Goal: Task Accomplishment & Management: Use online tool/utility

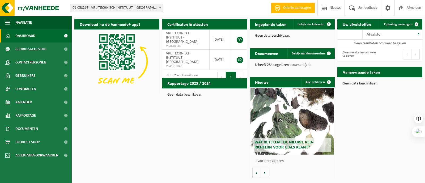
click at [96, 7] on span "01-058269 - VRIJ TECHNISCH INSTITUUT - [GEOGRAPHIC_DATA]" at bounding box center [116, 7] width 92 height 7
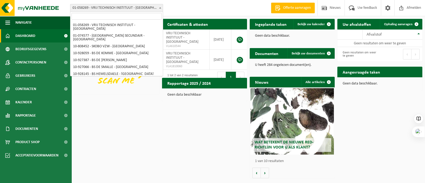
scroll to position [152, 0]
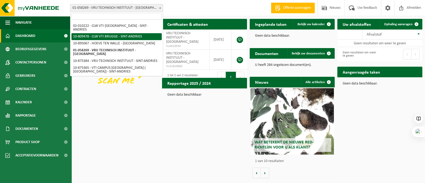
click at [85, 15] on input "search" at bounding box center [116, 16] width 90 height 7
click at [87, 6] on span "01-058269 - VRIJ TECHNISCH INSTITUUT - [GEOGRAPHIC_DATA]" at bounding box center [116, 7] width 92 height 7
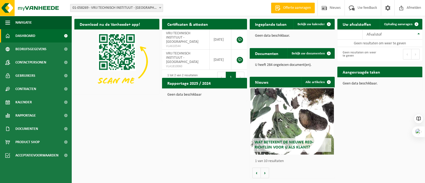
click at [102, 6] on span "01-058269 - VRIJ TECHNISCH INSTITUUT - [GEOGRAPHIC_DATA]" at bounding box center [116, 7] width 92 height 7
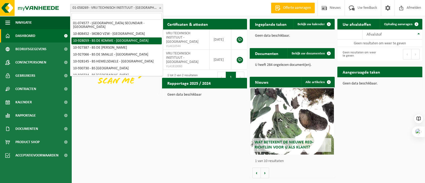
scroll to position [0, 0]
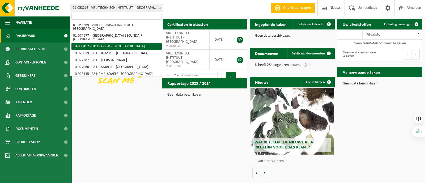
select select "36592"
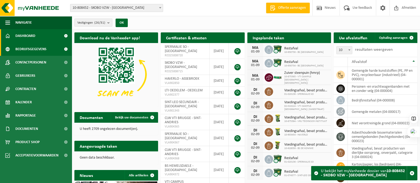
click at [29, 47] on span "Bedrijfsgegevens" at bounding box center [30, 48] width 31 height 13
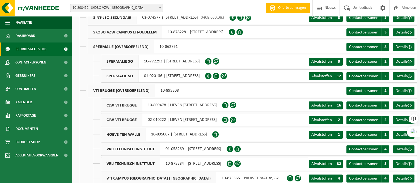
scroll to position [238, 0]
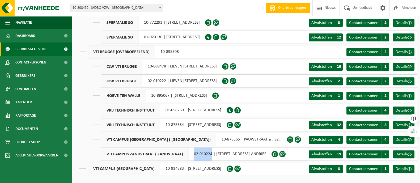
drag, startPoint x: 190, startPoint y: 152, endPoint x: 210, endPoint y: 154, distance: 20.6
click at [210, 154] on div "VTI CAMPUS ZANDSTRAAT ( ZANDSTRAAT) 02-010224 | ZANDSTRAAT 138, 8200 SINT-ANDRI…" at bounding box center [186, 153] width 171 height 13
copy div "02-010224"
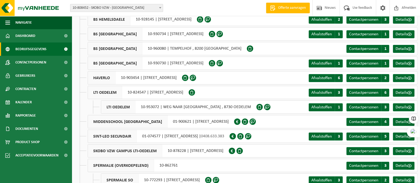
scroll to position [0, 0]
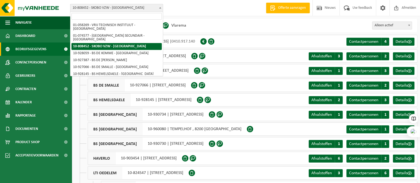
click at [139, 8] on span "10-808452 - SKOBO VZW - [GEOGRAPHIC_DATA]" at bounding box center [116, 7] width 92 height 7
type input "02-010224"
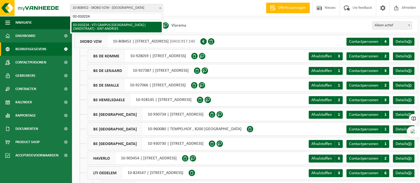
select select "10918"
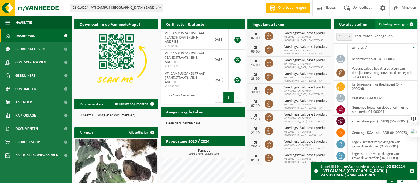
click at [396, 23] on span "Ophaling aanvragen" at bounding box center [393, 24] width 28 height 3
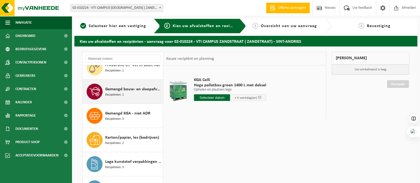
scroll to position [83, 0]
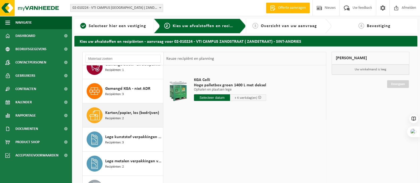
click at [126, 113] on span "Karton/papier, los (bedrijven)" at bounding box center [132, 113] width 54 height 6
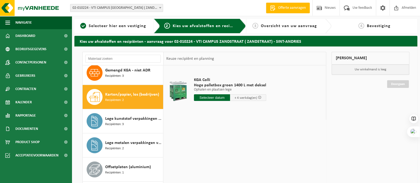
scroll to position [121, 0]
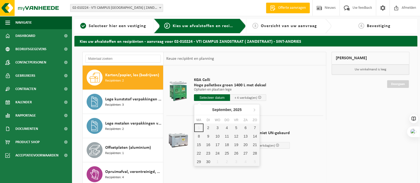
click at [218, 97] on input "text" at bounding box center [212, 97] width 36 height 7
click at [218, 127] on div "3" at bounding box center [217, 127] width 9 height 8
type input "Van 2025-09-03"
type input "2025-09-03"
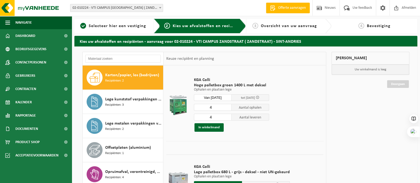
click at [220, 97] on input "Van 2025-09-03" at bounding box center [213, 97] width 38 height 7
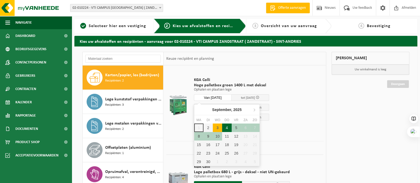
click at [229, 128] on div "4" at bounding box center [226, 127] width 9 height 8
type input "Van 2025-09-04"
type input "2025-09-04"
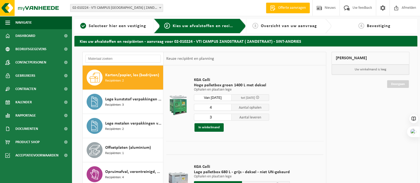
click at [227, 118] on input "3" at bounding box center [213, 117] width 38 height 7
type input "2"
click at [227, 118] on input "2" at bounding box center [213, 117] width 38 height 7
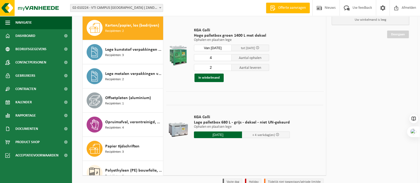
scroll to position [0, 0]
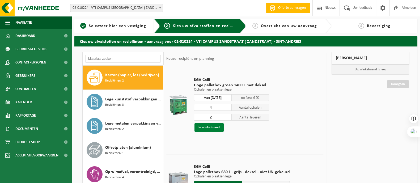
click at [209, 127] on button "In winkelmand" at bounding box center [208, 127] width 29 height 8
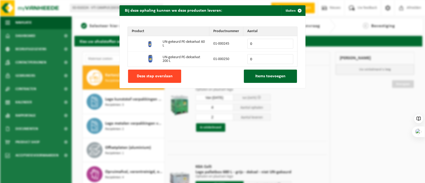
click at [154, 74] on span "Deze stap overslaan" at bounding box center [155, 76] width 36 height 4
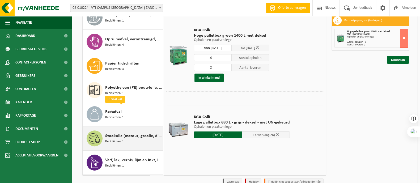
scroll to position [220, 0]
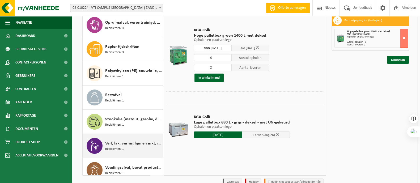
click at [128, 142] on span "Verf, lak, vernis, lijm en inkt, industrieel in kleinverpakking" at bounding box center [133, 143] width 57 height 6
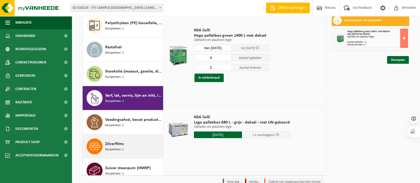
scroll to position [274, 0]
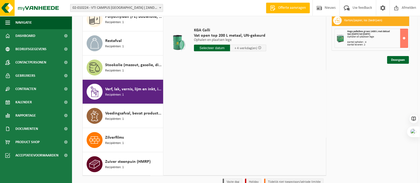
click at [214, 47] on input "text" at bounding box center [212, 48] width 36 height 7
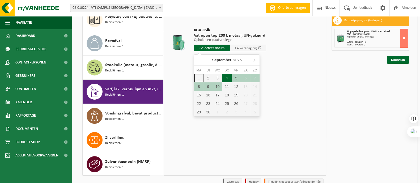
click at [226, 77] on div "4" at bounding box center [226, 78] width 9 height 8
type input "Van 2025-09-04"
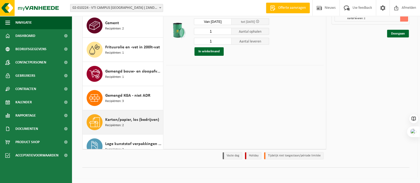
scroll to position [41, 0]
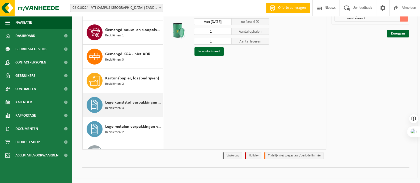
click at [117, 106] on span "Recipiënten: 3" at bounding box center [114, 108] width 19 height 5
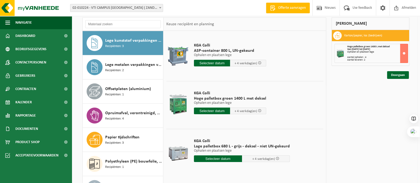
scroll to position [26, 0]
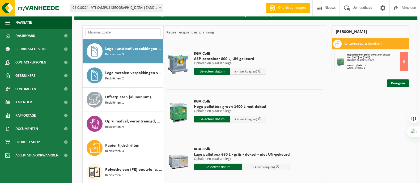
click at [209, 117] on input "text" at bounding box center [212, 119] width 36 height 7
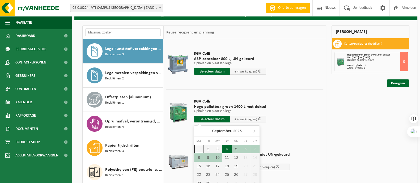
click at [226, 147] on div "4" at bounding box center [226, 149] width 9 height 8
type input "Van 2025-09-04"
type input "2025-09-04"
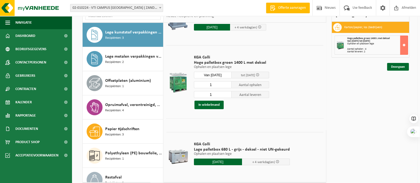
scroll to position [51, 0]
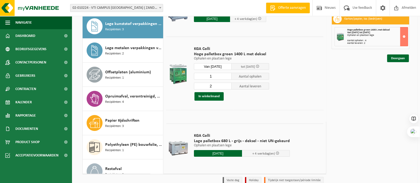
type input "2"
click at [227, 84] on input "2" at bounding box center [213, 86] width 38 height 7
click at [209, 96] on button "In winkelmand" at bounding box center [208, 96] width 29 height 8
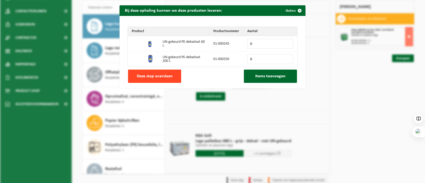
click at [162, 75] on span "Deze stap overslaan" at bounding box center [155, 76] width 36 height 4
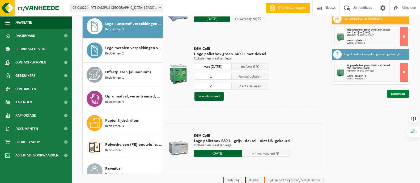
click at [396, 91] on link "Doorgaan" at bounding box center [398, 94] width 22 height 8
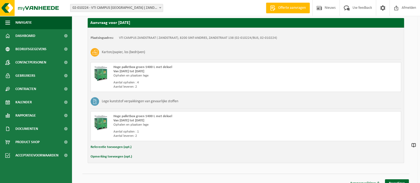
scroll to position [98, 0]
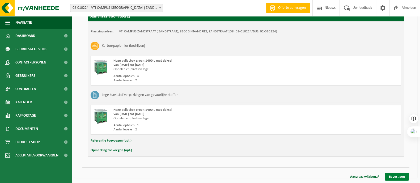
click at [397, 176] on link "Bevestigen" at bounding box center [397, 177] width 24 height 8
